Goal: Task Accomplishment & Management: Manage account settings

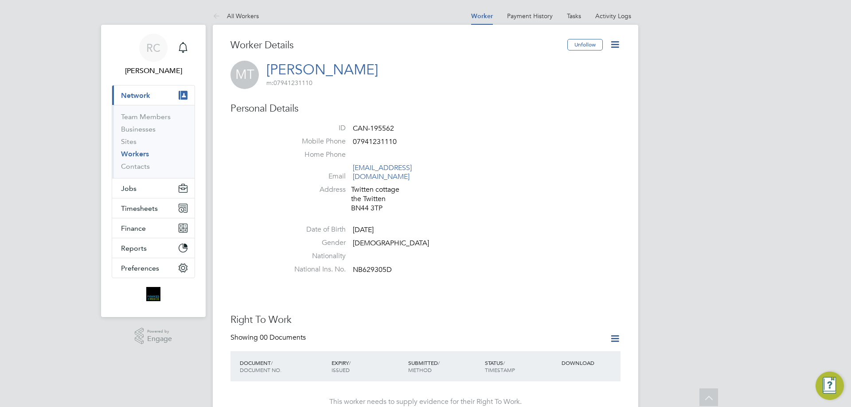
scroll to position [222, 0]
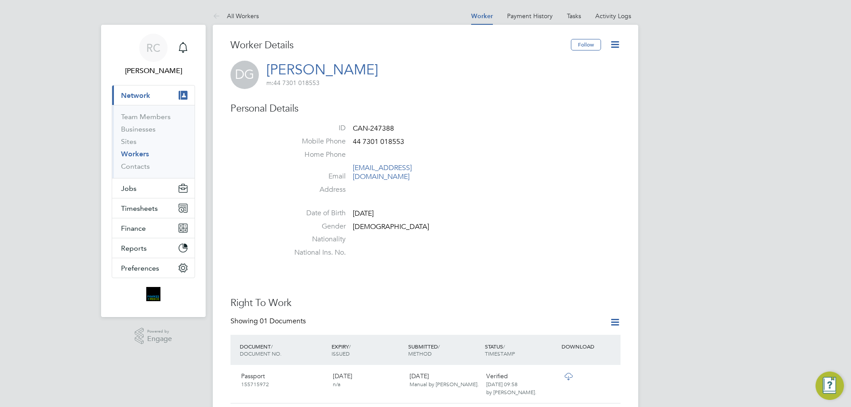
click at [606, 41] on div "Follow" at bounding box center [596, 49] width 50 height 20
click at [617, 44] on icon at bounding box center [614, 44] width 11 height 11
click at [616, 44] on icon at bounding box center [614, 44] width 11 height 11
click at [611, 43] on icon at bounding box center [614, 44] width 11 height 11
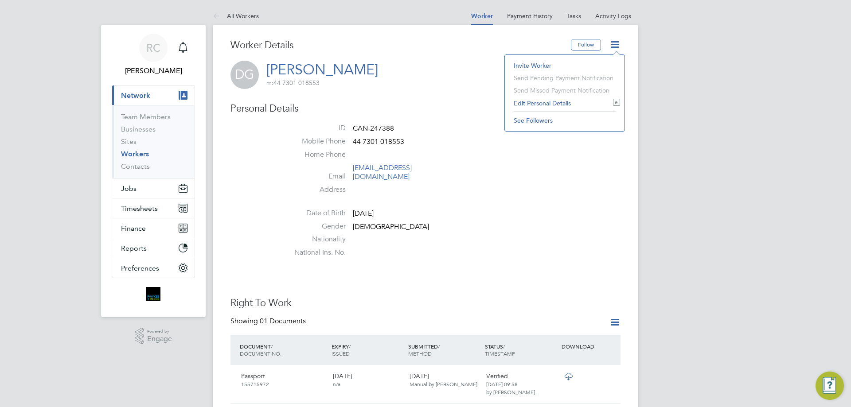
click at [544, 98] on li "Edit Personal Details e" at bounding box center [564, 103] width 111 height 12
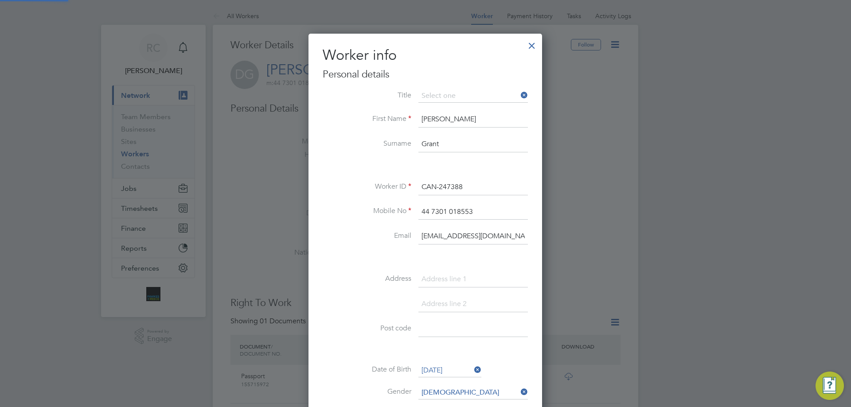
scroll to position [502, 234]
click at [475, 276] on input at bounding box center [472, 280] width 109 height 16
paste input "92 Chinook"
type input "92 Chinook"
click at [472, 331] on input at bounding box center [472, 329] width 109 height 16
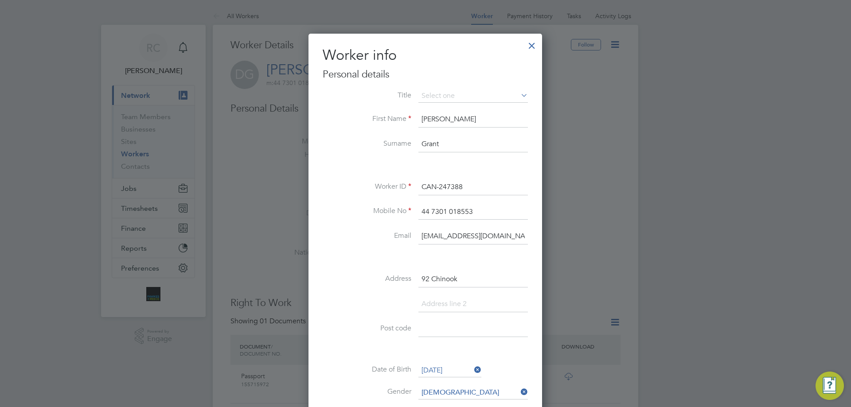
paste input "CO4 9SZ"
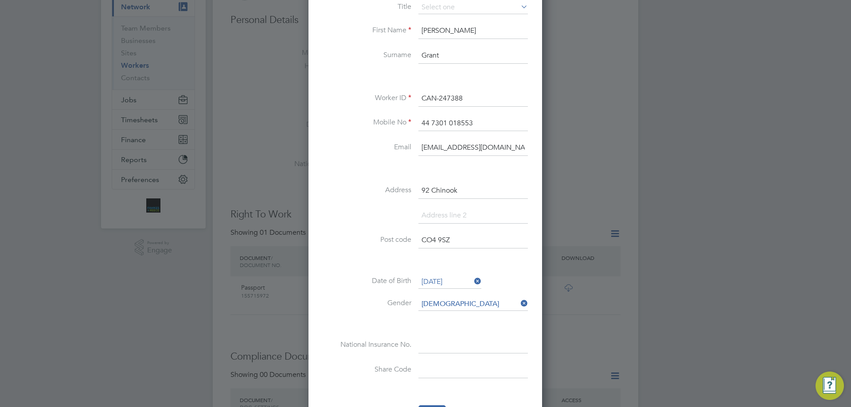
scroll to position [177, 0]
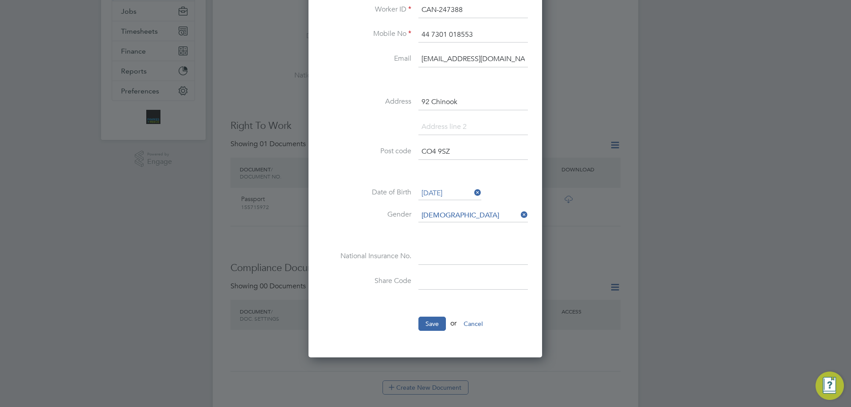
type input "CO4 9SZ"
drag, startPoint x: 488, startPoint y: 265, endPoint x: 484, endPoint y: 266, distance: 4.6
click at [488, 265] on input at bounding box center [472, 257] width 109 height 16
paste input "Pb495383d"
type input "PB 49 53 83 D"
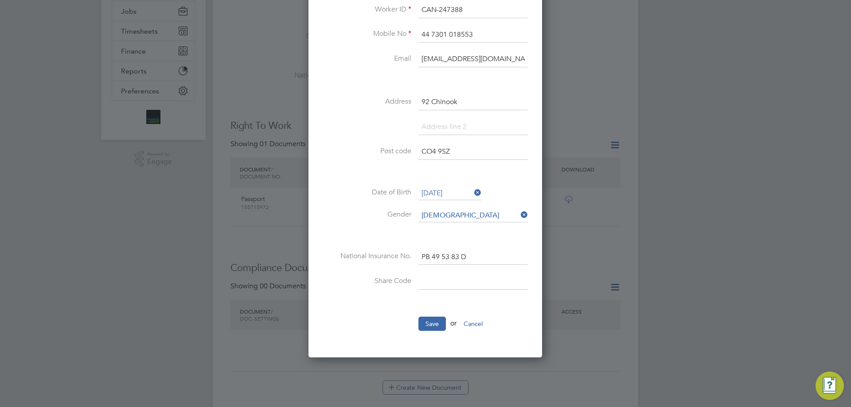
click at [440, 311] on ul "Title First Name [PERSON_NAME] Surname [PERSON_NAME] Worker ID CAN-247388 Mobil…" at bounding box center [425, 126] width 205 height 428
click at [437, 325] on button "Save" at bounding box center [431, 324] width 27 height 14
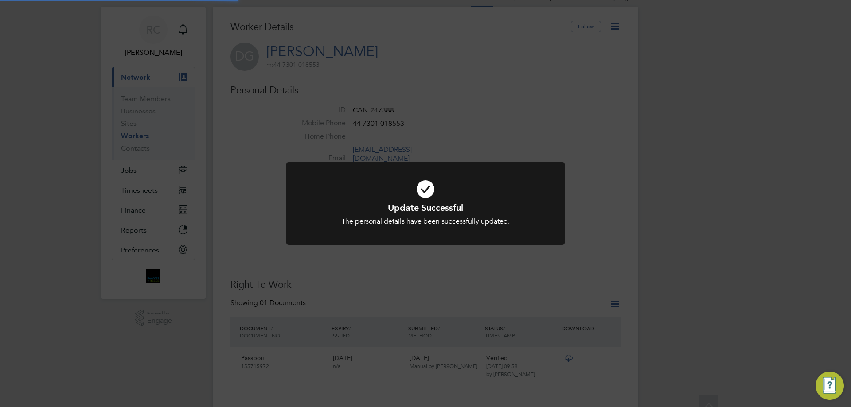
scroll to position [0, 0]
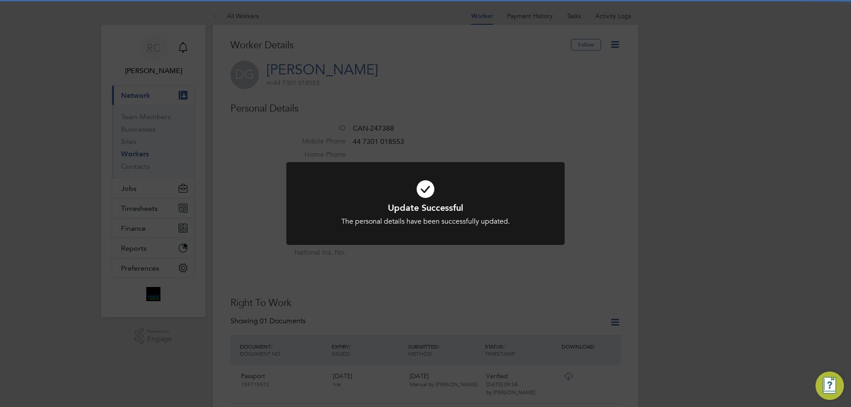
click at [658, 209] on div "Update Successful The personal details have been successfully updated. Cancel O…" at bounding box center [425, 203] width 851 height 407
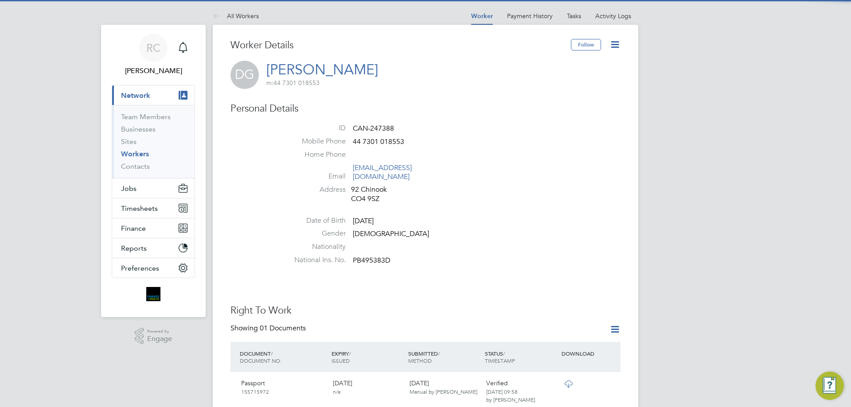
scroll to position [177, 0]
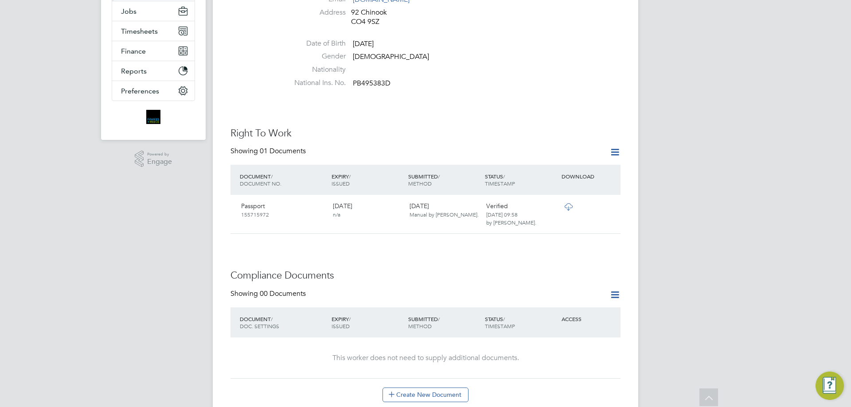
click at [610, 289] on icon at bounding box center [614, 294] width 11 height 11
click at [448, 389] on button "Create New Document" at bounding box center [425, 395] width 86 height 14
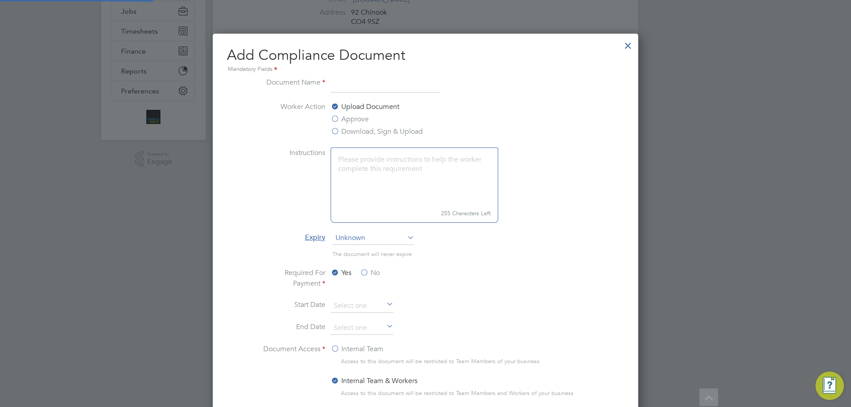
scroll to position [465, 426]
type input "CSCS"
click at [352, 115] on label "Approve" at bounding box center [350, 119] width 38 height 11
click at [0, 0] on input "Approve" at bounding box center [0, 0] width 0 height 0
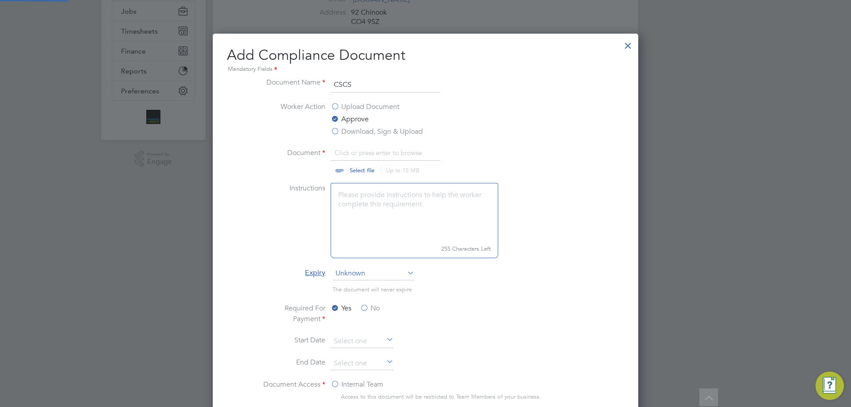
scroll to position [13, 110]
click at [380, 171] on input "file" at bounding box center [370, 161] width 139 height 27
type input "C:\fakepath\ecs.jpg"
click at [370, 309] on label "No" at bounding box center [370, 308] width 20 height 11
click at [0, 0] on input "No" at bounding box center [0, 0] width 0 height 0
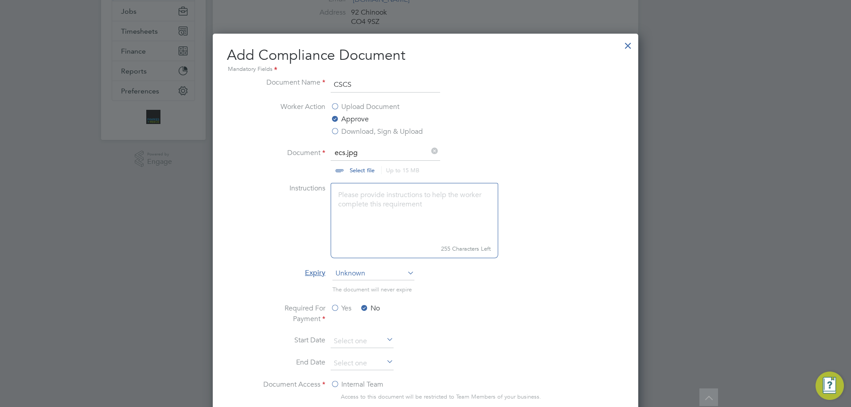
scroll to position [310, 0]
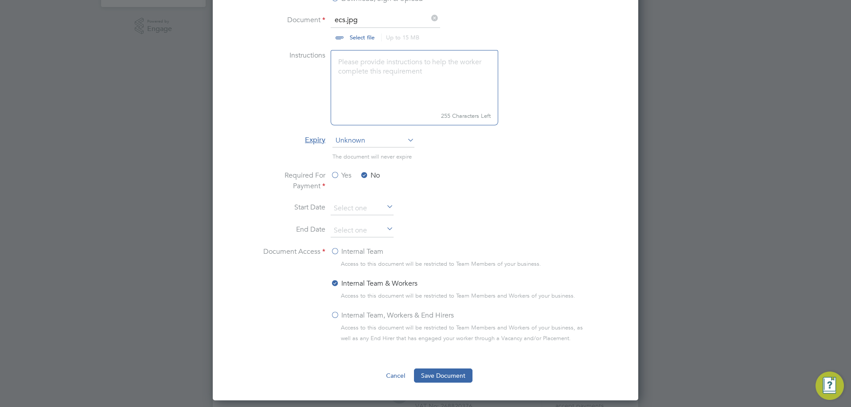
click at [343, 319] on label "Internal Team, Workers & End Hirers" at bounding box center [392, 315] width 123 height 11
click at [0, 0] on input "Internal Team, Workers & End Hirers" at bounding box center [0, 0] width 0 height 0
click at [452, 381] on button "Save Document" at bounding box center [443, 376] width 58 height 14
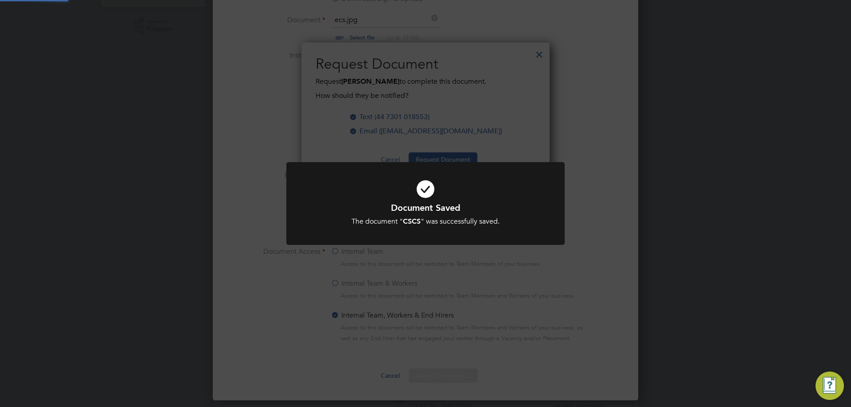
scroll to position [142, 249]
click at [460, 168] on div at bounding box center [425, 203] width 278 height 83
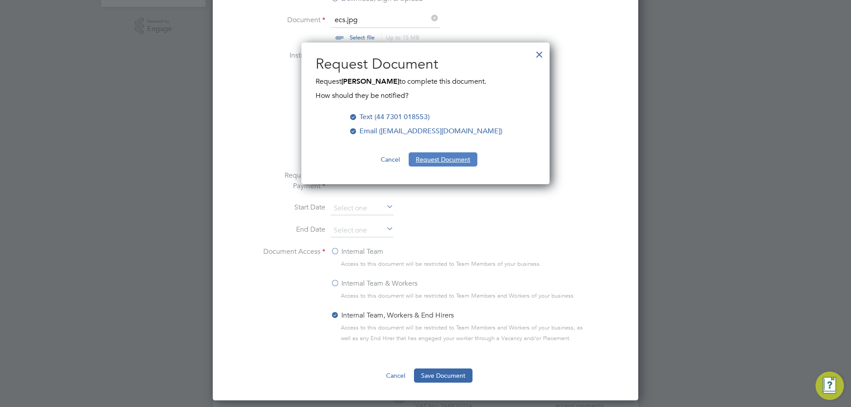
click at [437, 156] on button "Request Document" at bounding box center [443, 159] width 69 height 14
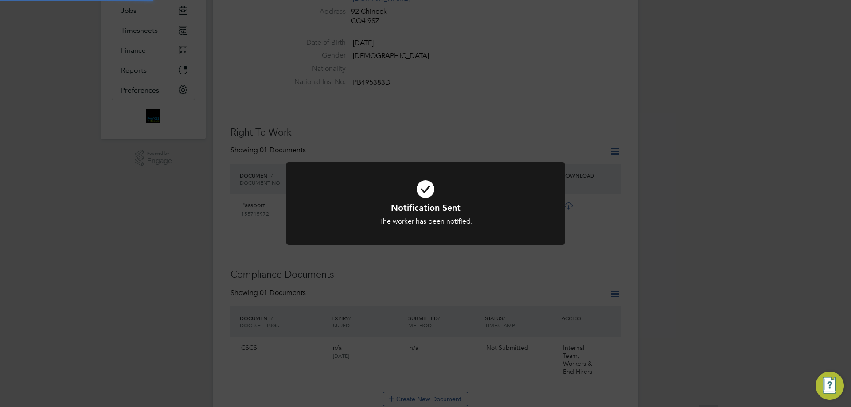
click at [609, 173] on div "Notification Sent The worker has been notified. Cancel Okay" at bounding box center [425, 203] width 851 height 407
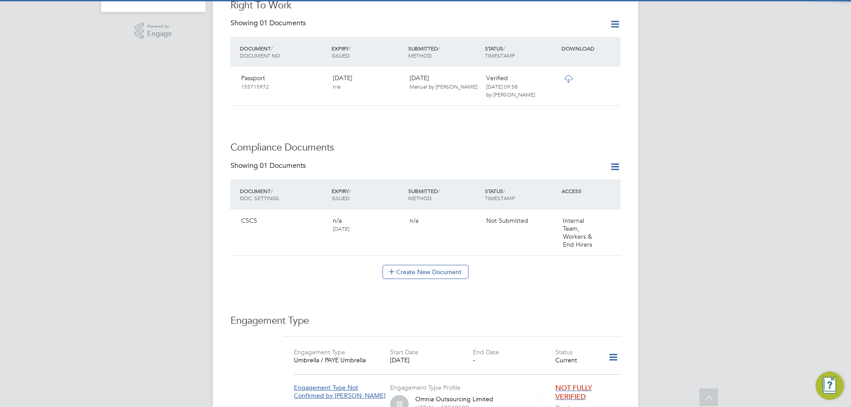
scroll to position [310, 0]
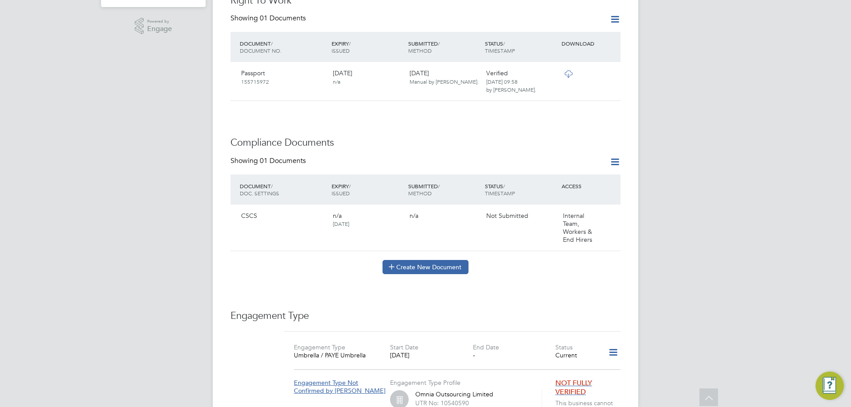
click at [434, 262] on button "Create New Document" at bounding box center [425, 267] width 86 height 14
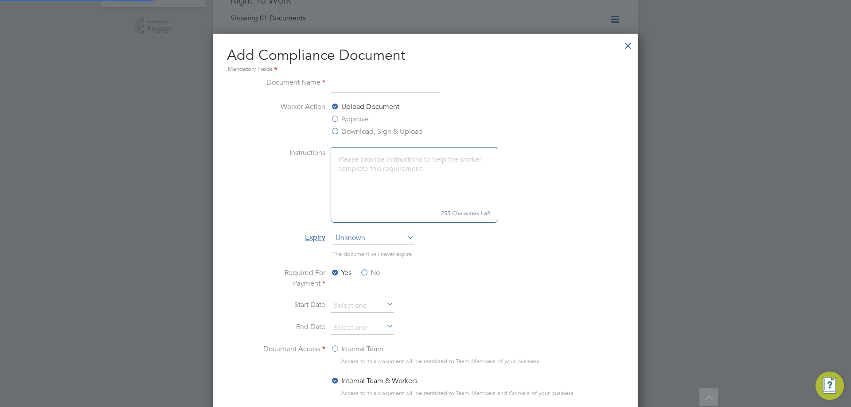
scroll to position [465, 426]
type input "check"
click at [366, 115] on label "Approve" at bounding box center [350, 119] width 38 height 11
click at [0, 0] on input "Approve" at bounding box center [0, 0] width 0 height 0
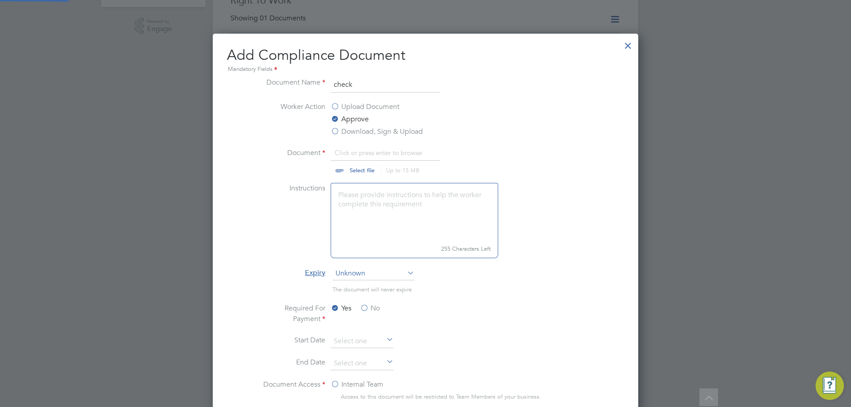
scroll to position [13, 110]
click at [352, 166] on input "file" at bounding box center [370, 161] width 139 height 27
type input "C:\fakepath\ecs check.JPG"
drag, startPoint x: 367, startPoint y: 313, endPoint x: 367, endPoint y: 319, distance: 6.2
click at [366, 313] on label "No" at bounding box center [370, 308] width 20 height 11
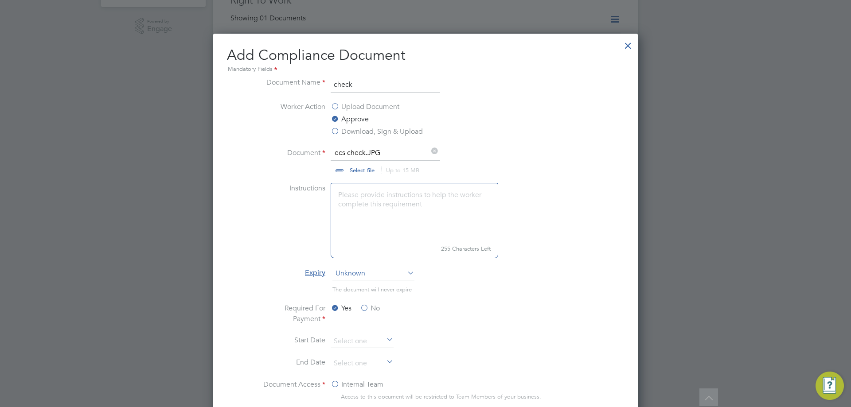
click at [0, 0] on input "No" at bounding box center [0, 0] width 0 height 0
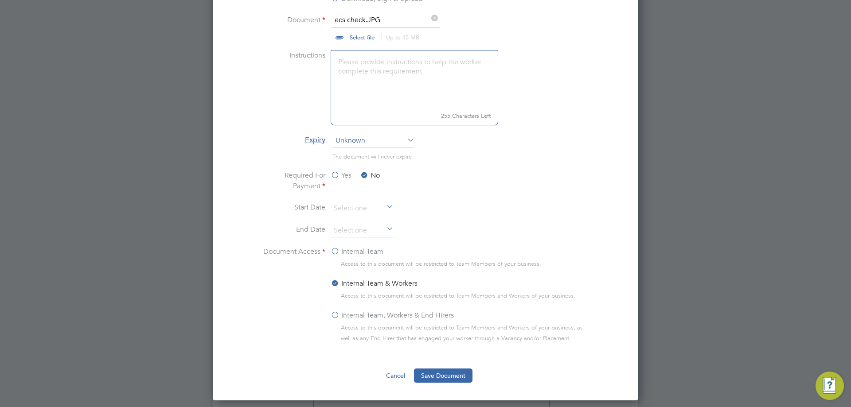
click at [353, 320] on label "Internal Team, Workers & End Hirers" at bounding box center [392, 315] width 123 height 11
click at [0, 0] on input "Internal Team, Workers & End Hirers" at bounding box center [0, 0] width 0 height 0
click at [465, 382] on button "Save Document" at bounding box center [443, 376] width 58 height 14
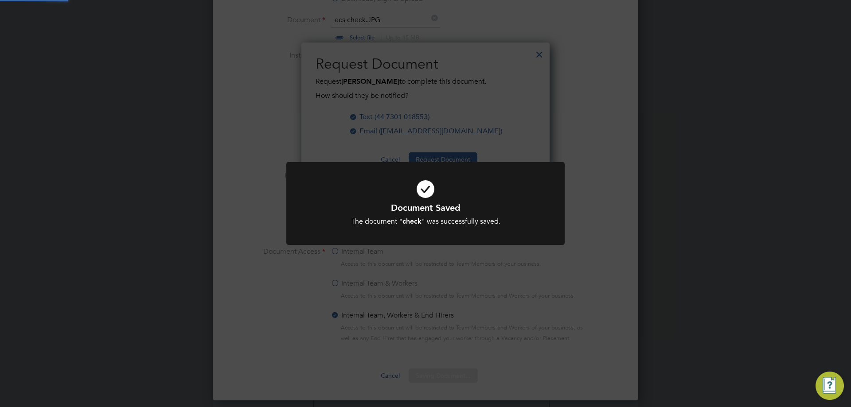
drag, startPoint x: 573, startPoint y: 240, endPoint x: 532, endPoint y: 224, distance: 43.8
click at [573, 239] on div "Document Saved The document " check " was successfully saved. Cancel Okay" at bounding box center [425, 203] width 851 height 407
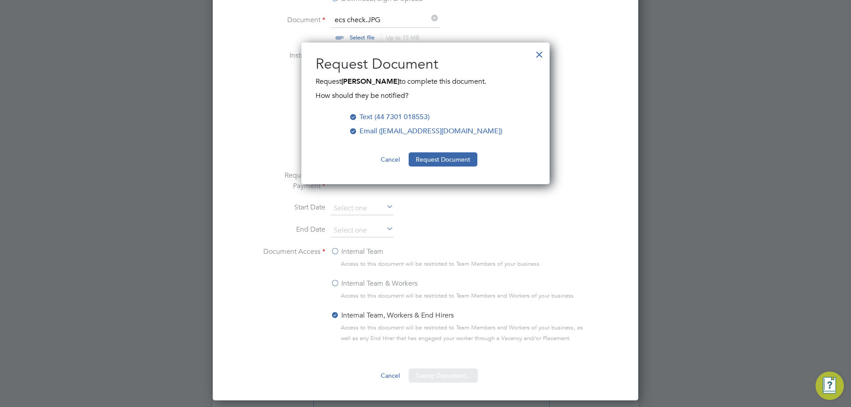
click at [459, 160] on div "Sorry, we are having problems connecting to our services." at bounding box center [425, 30] width 425 height 933
click at [459, 160] on button "Request Document" at bounding box center [443, 159] width 69 height 14
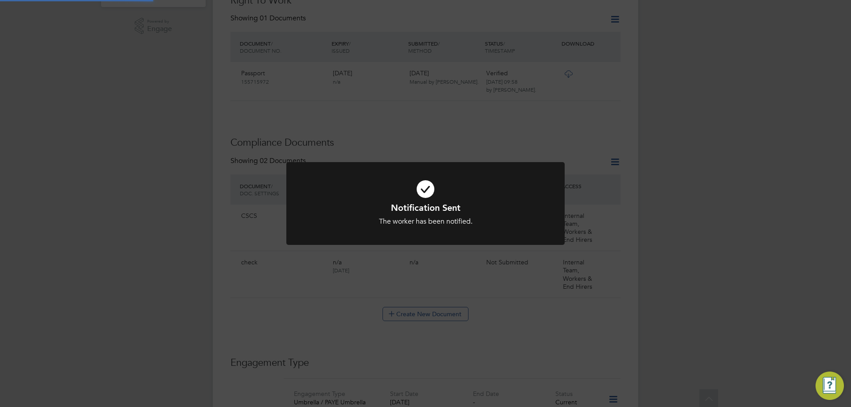
click at [648, 185] on div "Notification Sent The worker has been notified. Cancel Okay" at bounding box center [425, 203] width 851 height 407
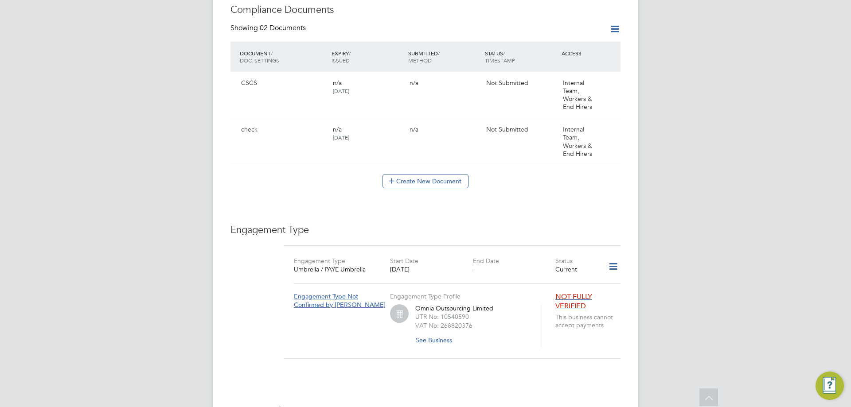
scroll to position [584, 0]
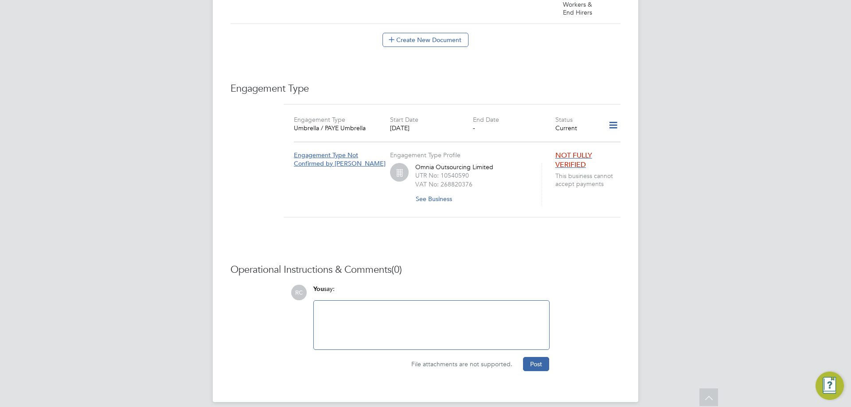
click at [385, 301] on div at bounding box center [431, 325] width 235 height 49
click at [342, 306] on div at bounding box center [431, 325] width 225 height 38
click at [543, 357] on button "Post" at bounding box center [536, 364] width 26 height 14
